Goal: Transaction & Acquisition: Purchase product/service

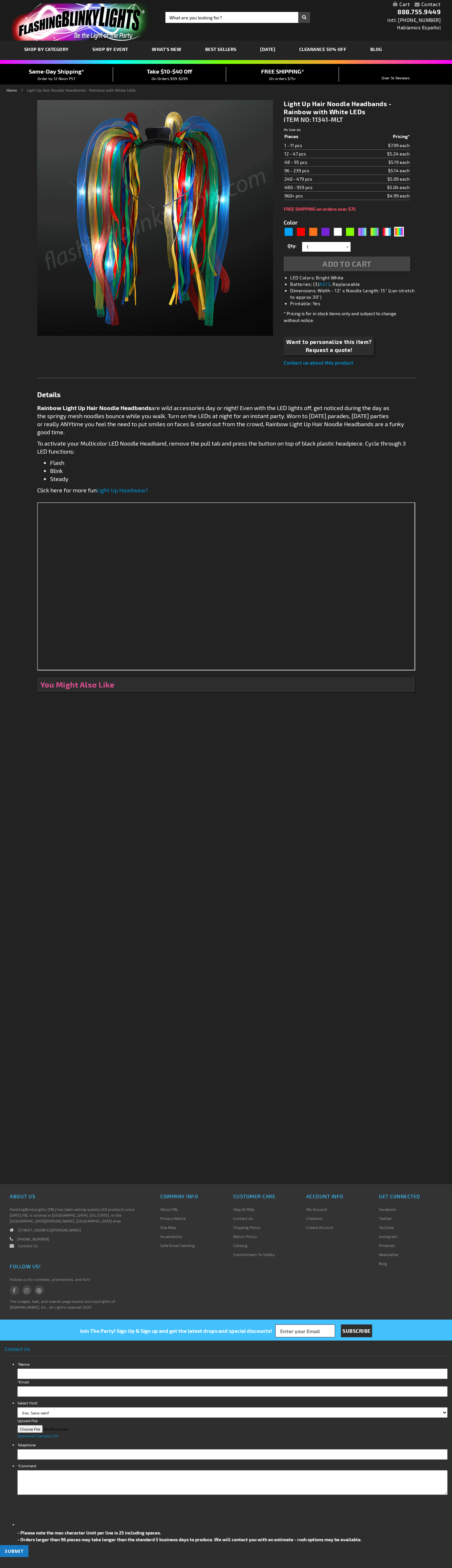
type input "5659"
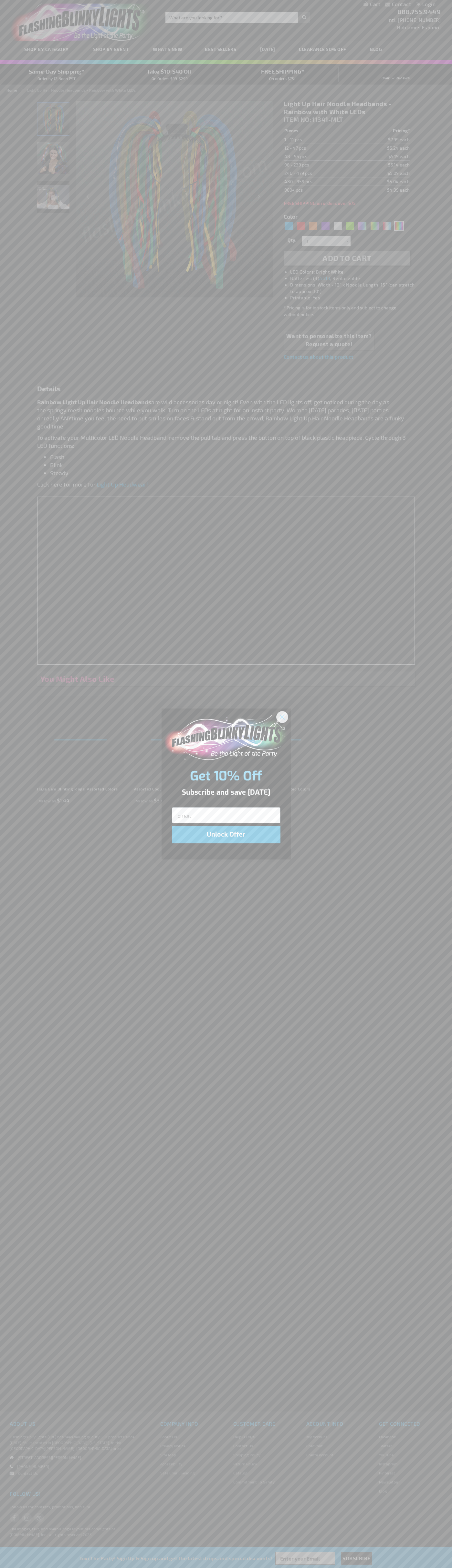
click at [282, 716] on icon "Close dialog" at bounding box center [281, 716] width 4 height 4
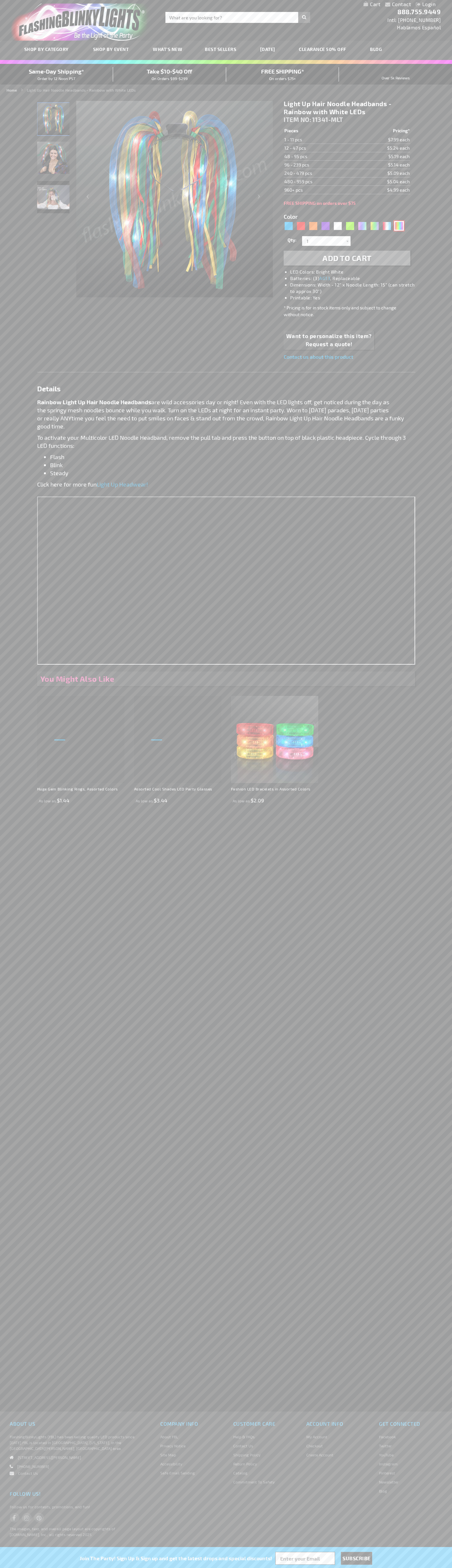
click at [399, 226] on div "Multicolor" at bounding box center [399, 226] width 10 height 10
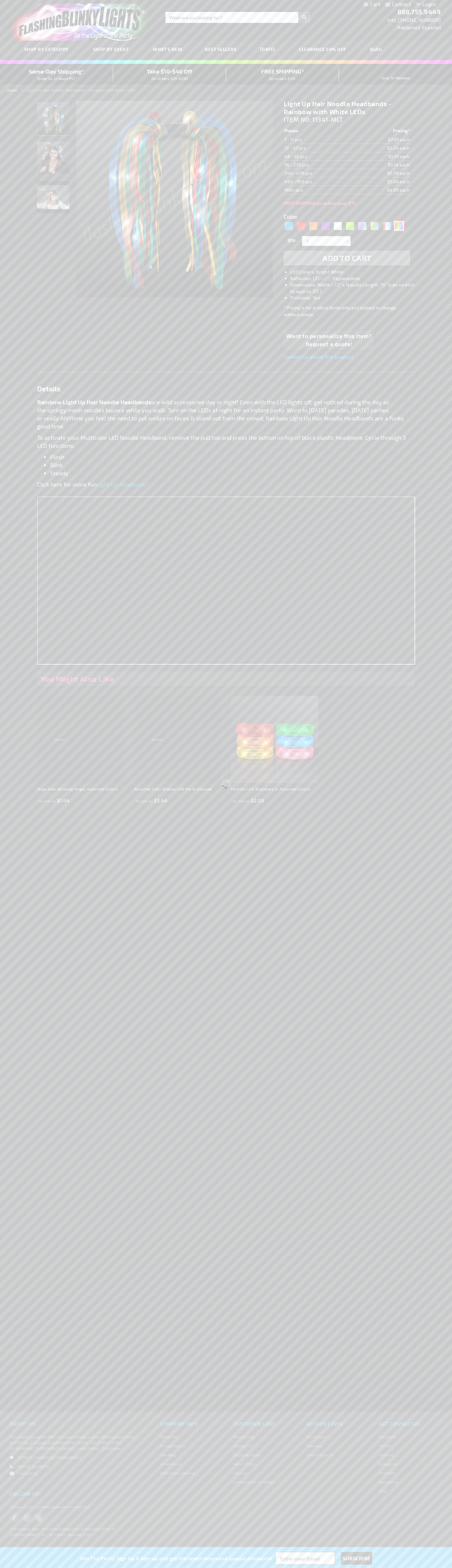
select select
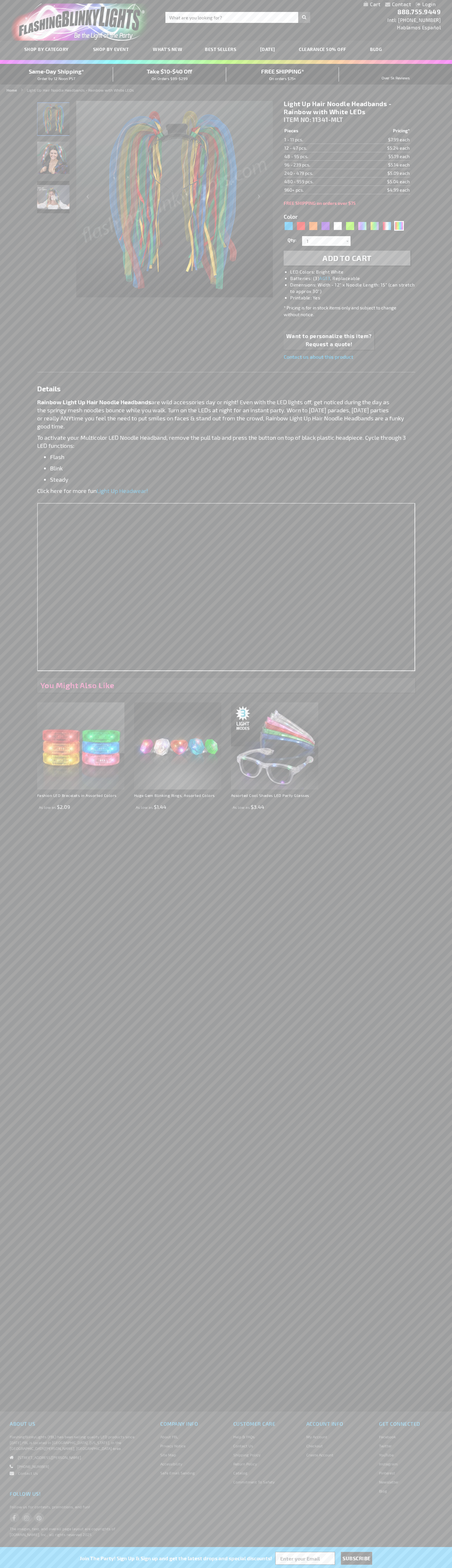
click at [347, 258] on span "Add to Cart" at bounding box center [347, 257] width 49 height 9
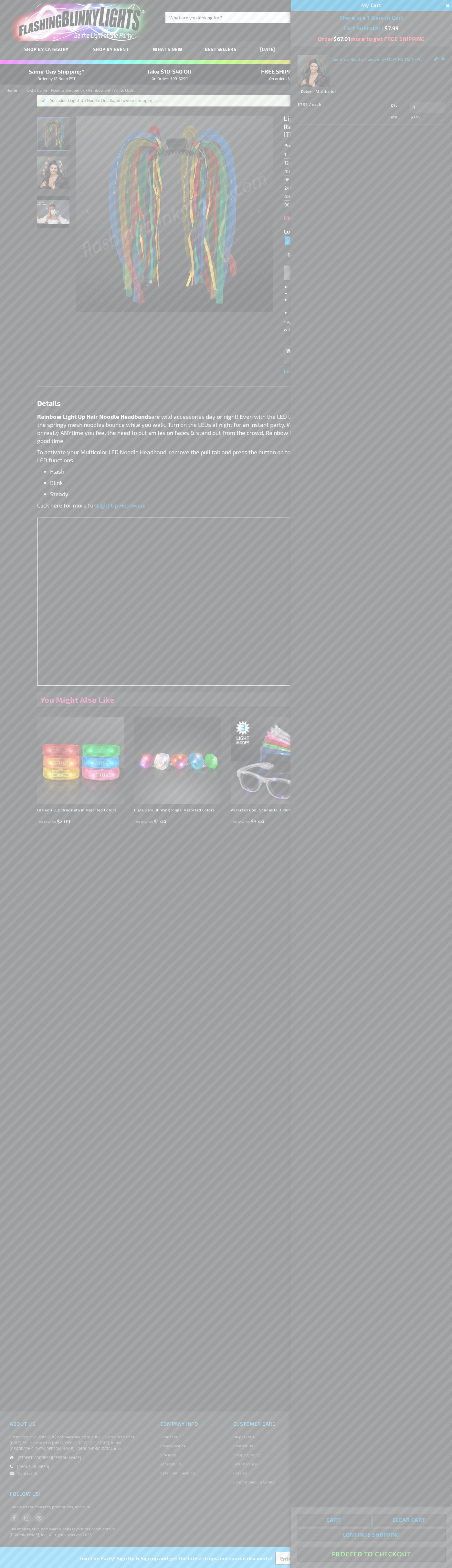
click at [371, 1554] on button "Proceed To Checkout" at bounding box center [371, 1554] width 148 height 15
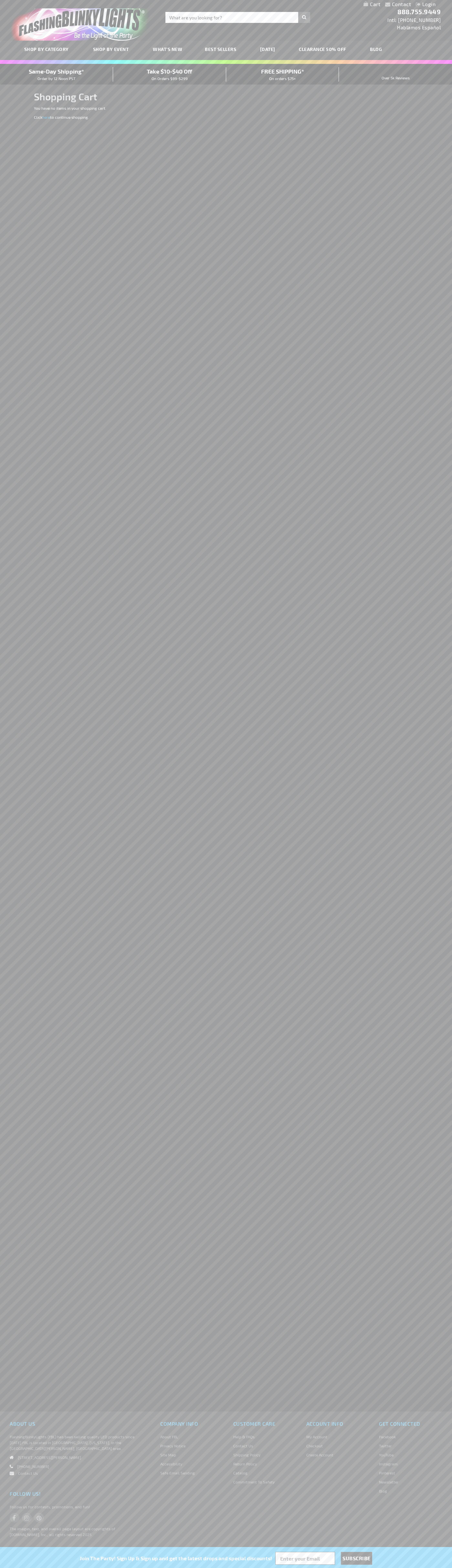
click at [57, 74] on span "Same-Day Shipping*" at bounding box center [56, 71] width 55 height 7
click at [155, 15] on link "store logo" at bounding box center [81, 22] width 149 height 37
click at [448, 456] on div "Contact Compare Products Login Skip to Content My Cart My Cart Close You have n…" at bounding box center [226, 784] width 452 height 1568
click at [383, 1567] on html "The store will not work correctly when cookies are disabled. Contact Compare Pr…" at bounding box center [226, 784] width 452 height 1568
click at [10, 613] on div "Contact Compare Products Login Skip to Content My Cart My Cart Close You have n…" at bounding box center [226, 784] width 452 height 1568
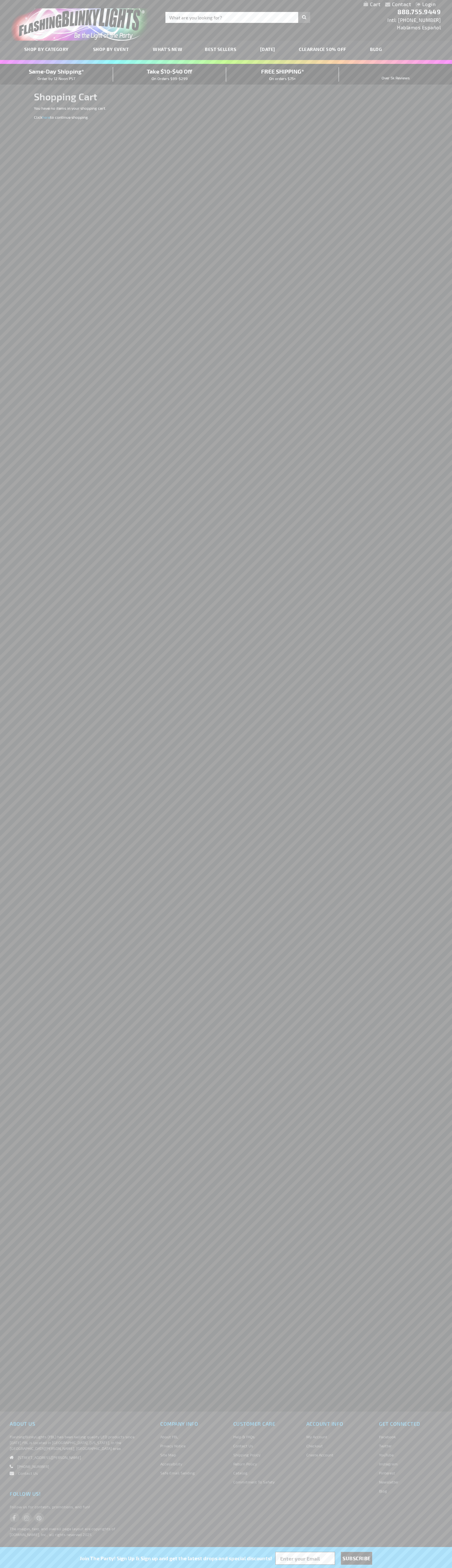
click at [57, 74] on span "Same-Day Shipping*" at bounding box center [56, 71] width 55 height 7
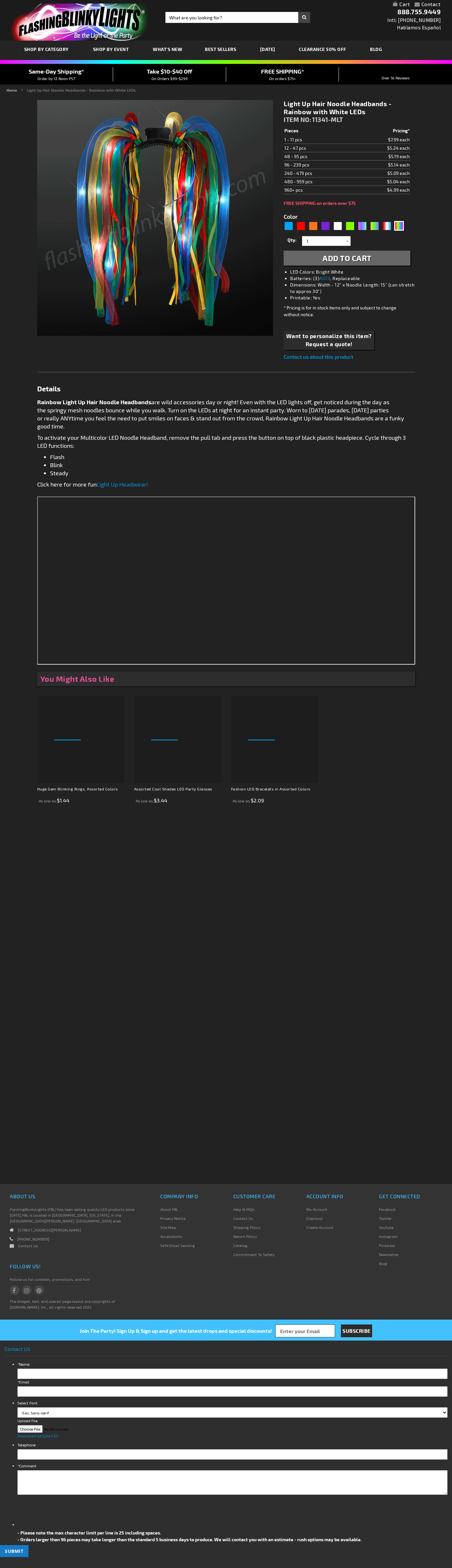
type input "5659"
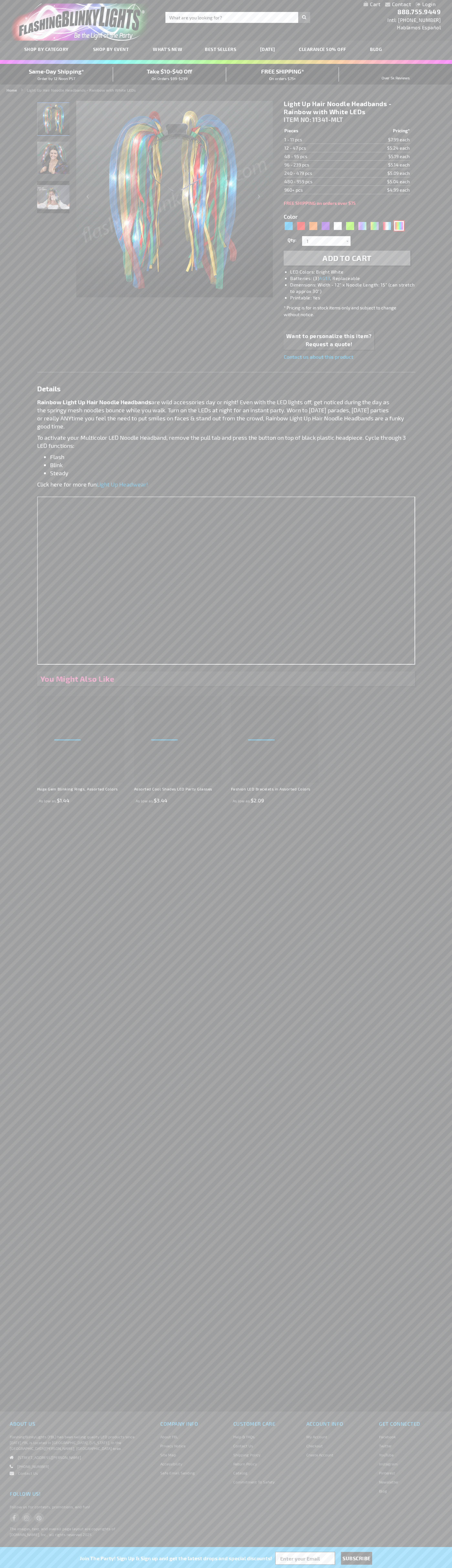
click at [399, 226] on div "Multicolor" at bounding box center [399, 226] width 10 height 10
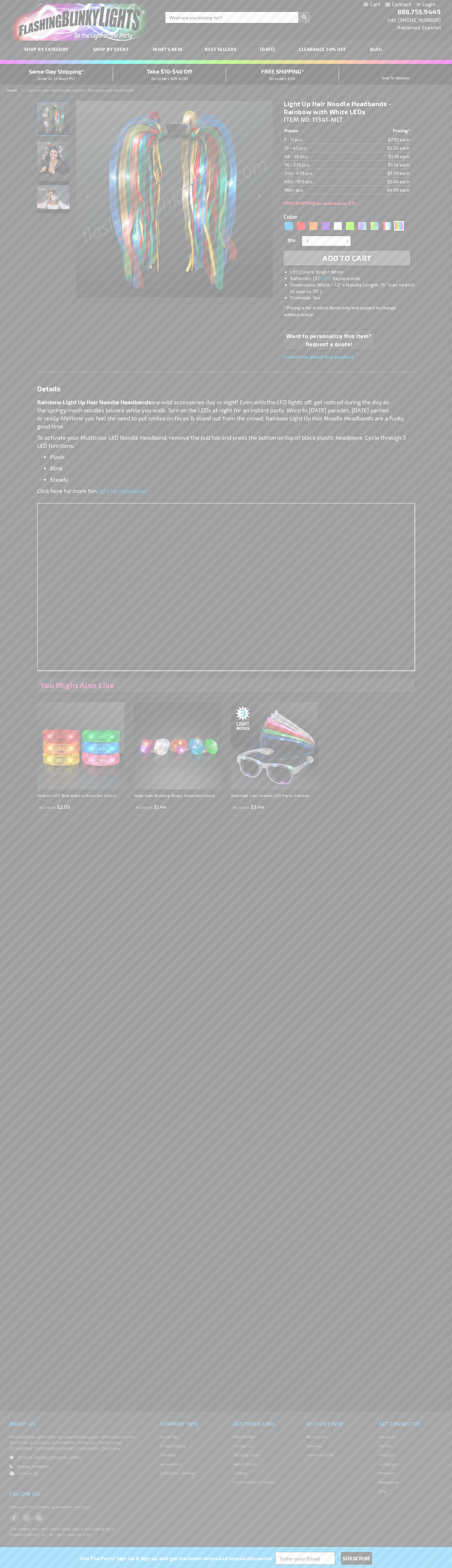
click at [298, 120] on span "ITEM NO:" at bounding box center [297, 119] width 27 height 7
click at [319, 140] on td "1 - 11 pcs." at bounding box center [319, 140] width 71 height 9
click at [319, 148] on td "12 - 47 pcs." at bounding box center [319, 148] width 71 height 9
click at [319, 156] on td "48 - 95 pcs." at bounding box center [319, 156] width 71 height 9
click at [319, 165] on td "96 - 239 pcs." at bounding box center [319, 165] width 71 height 9
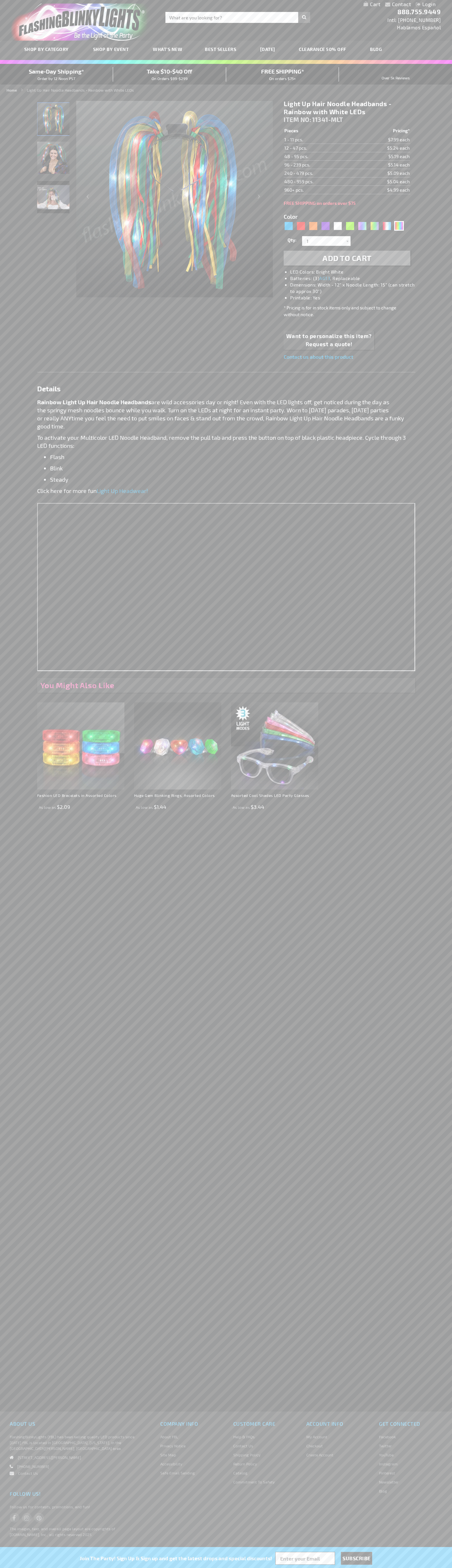
click at [319, 173] on td "240 - 479 pcs." at bounding box center [319, 173] width 71 height 9
click at [319, 181] on td "480 - 959 pcs." at bounding box center [319, 182] width 71 height 9
click at [319, 190] on td "960+ pcs." at bounding box center [319, 190] width 71 height 9
